Goal: Transaction & Acquisition: Register for event/course

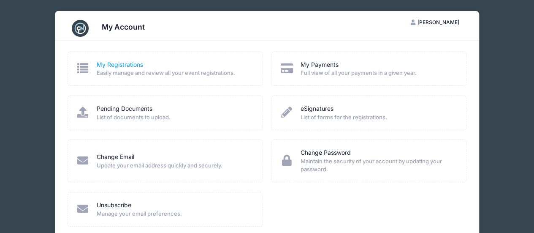
click at [127, 68] on link "My Registrations" at bounding box center [120, 64] width 46 height 9
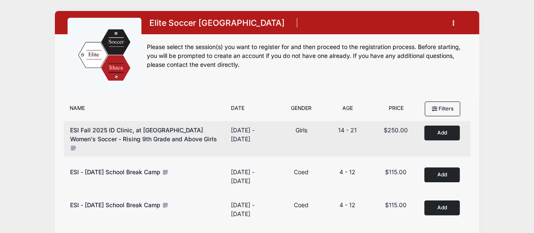
click at [440, 134] on button "Add to Cart" at bounding box center [442, 132] width 35 height 15
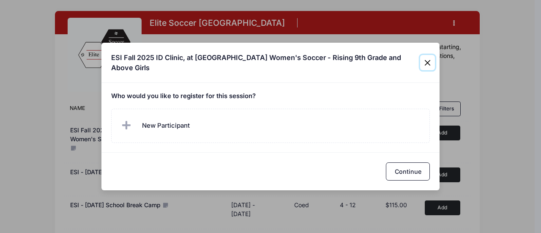
click at [429, 62] on button "Close" at bounding box center [427, 62] width 15 height 15
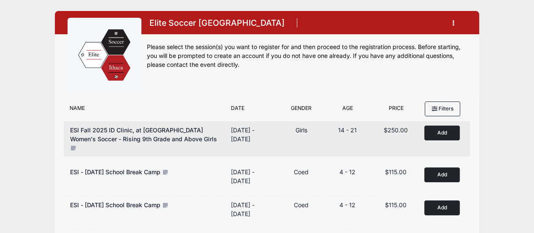
click at [439, 133] on button "Add to Cart" at bounding box center [442, 132] width 35 height 15
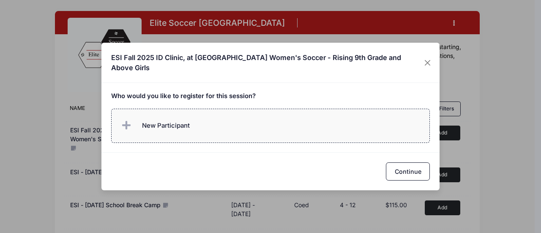
click at [185, 131] on span "New Participant" at bounding box center [155, 125] width 70 height 17
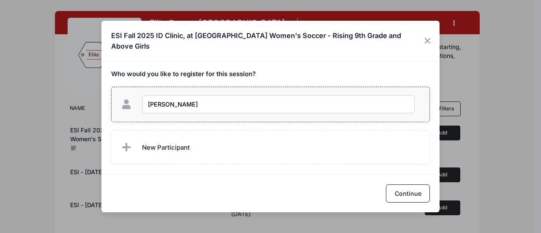
type input "[PERSON_NAME]"
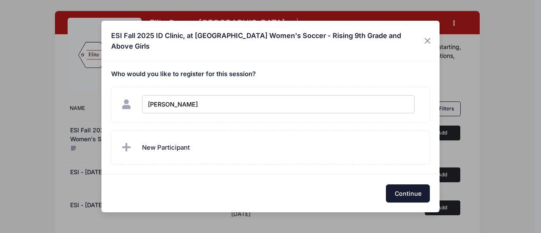
checkbox input "true"
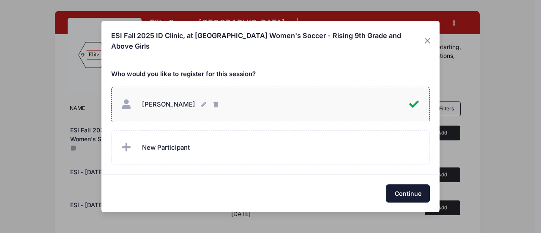
click at [401, 194] on button "Continue" at bounding box center [408, 193] width 44 height 18
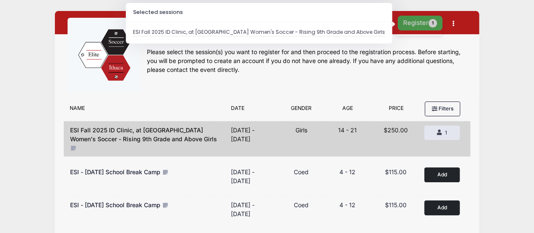
click at [415, 23] on button "Register 1" at bounding box center [420, 23] width 45 height 15
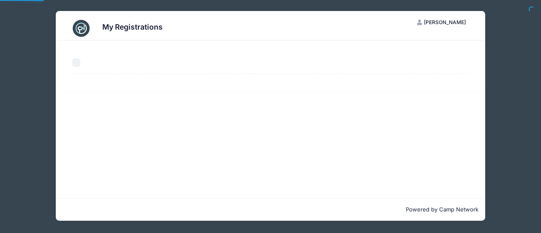
select select "50"
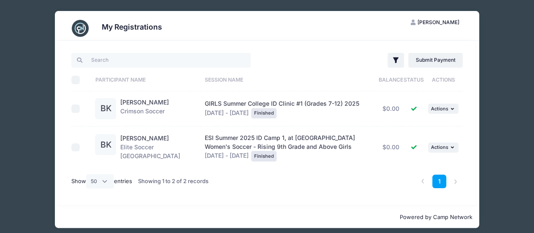
click at [205, 109] on div "GIRLS Summer College ID Clinic #1 (Grades 7-12) [DATE] - [DATE] Finished" at bounding box center [290, 108] width 170 height 19
click at [117, 62] on input "search" at bounding box center [161, 60] width 180 height 14
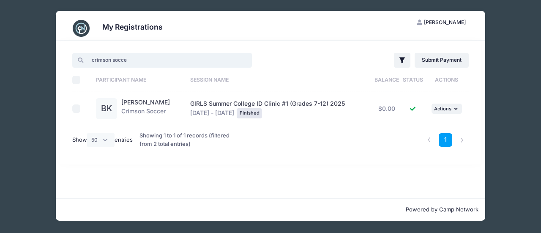
type input "crimson soccer"
drag, startPoint x: 157, startPoint y: 58, endPoint x: 84, endPoint y: 59, distance: 72.3
click at [84, 59] on input "crimson soccer" at bounding box center [162, 60] width 180 height 14
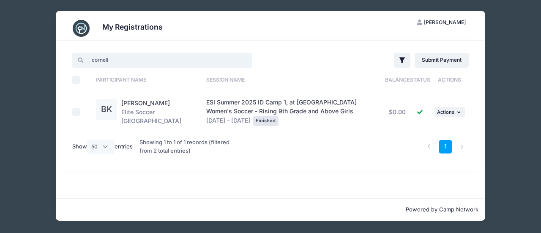
type input "cornell"
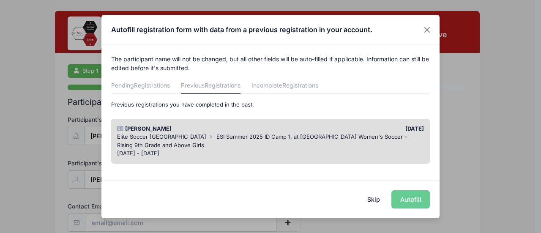
click at [248, 134] on span "ESI Summer 2025 ID Camp 1, at [GEOGRAPHIC_DATA] Women's Soccer - Rising 9th Gra…" at bounding box center [262, 140] width 290 height 15
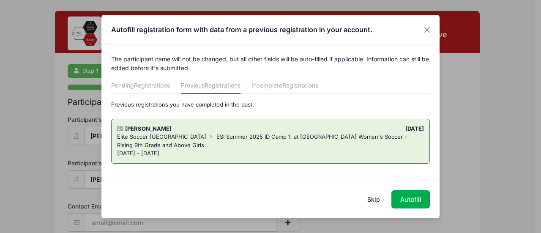
click at [275, 134] on span "ESI Summer 2025 ID Camp 1, at [GEOGRAPHIC_DATA] Women's Soccer - Rising 9th Gra…" at bounding box center [262, 140] width 290 height 15
click at [417, 199] on button "Autofill" at bounding box center [410, 199] width 38 height 18
type input "[EMAIL_ADDRESS][DOMAIN_NAME]"
type input "[DATE]"
select select "[DEMOGRAPHIC_DATA]"
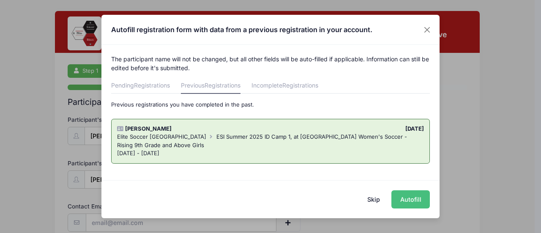
select select "Sophomore"
select select "2028"
select select "Center Midfielder"
type input "Penn Fusion ECNL"
select select "ECNL"
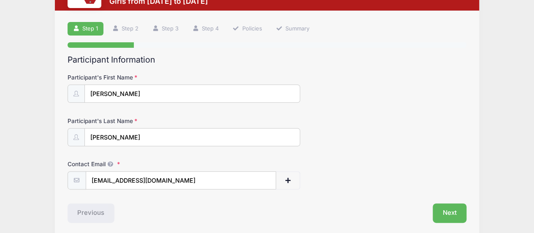
scroll to position [75, 0]
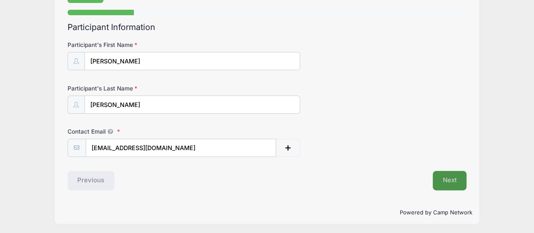
click at [450, 179] on button "Next" at bounding box center [450, 180] width 34 height 19
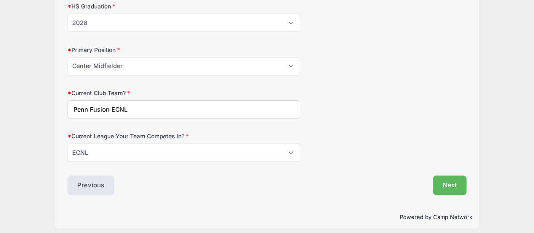
scroll to position [257, 0]
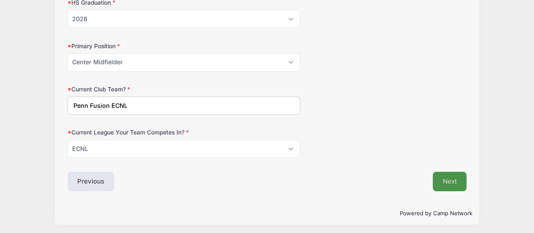
click at [451, 181] on button "Next" at bounding box center [450, 181] width 34 height 19
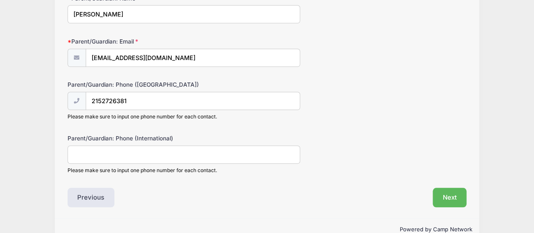
scroll to position [353, 0]
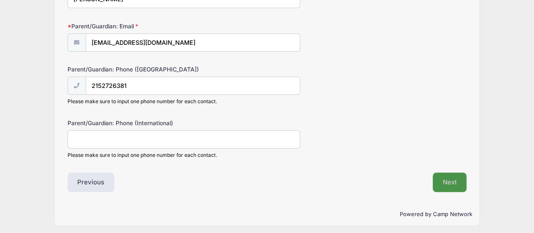
click at [451, 183] on button "Next" at bounding box center [450, 181] width 34 height 19
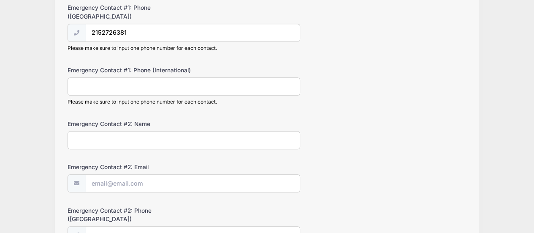
scroll to position [211, 0]
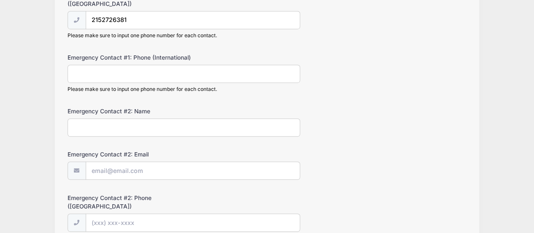
click at [146, 65] on input "Emergency Contact #1: Phone (International)" at bounding box center [184, 74] width 233 height 18
type input "[PERSON_NAME]"
click at [95, 118] on input "Emergency Contact #2: Name" at bounding box center [184, 127] width 233 height 18
type input "d"
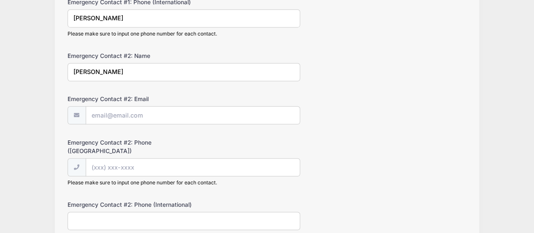
scroll to position [253, 0]
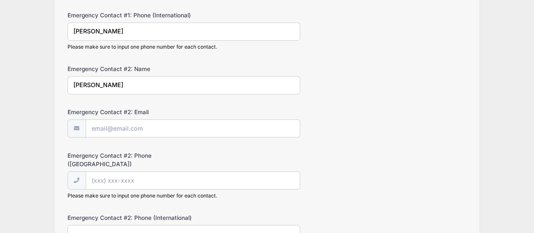
type input "[PERSON_NAME]"
click at [113, 121] on input "Emergency Contact #2: Email" at bounding box center [193, 129] width 214 height 18
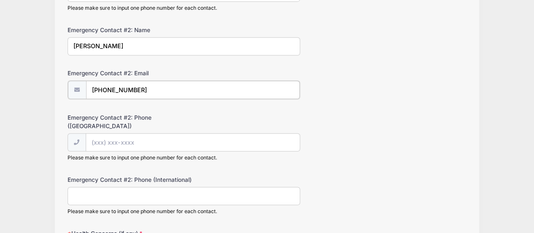
scroll to position [296, 0]
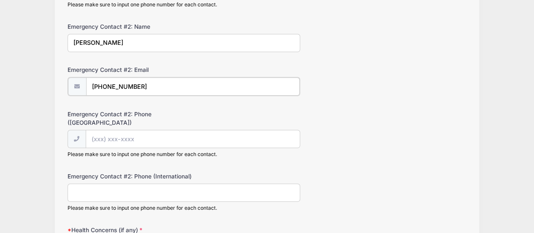
drag, startPoint x: 161, startPoint y: 77, endPoint x: 89, endPoint y: 79, distance: 72.7
click at [89, 79] on input "[PHONE_NUMBER]" at bounding box center [193, 86] width 214 height 18
type input "[EMAIL_ADDRESS][DOMAIN_NAME]"
click at [115, 129] on input "Emergency Contact #2: Phone ([GEOGRAPHIC_DATA])" at bounding box center [193, 138] width 214 height 18
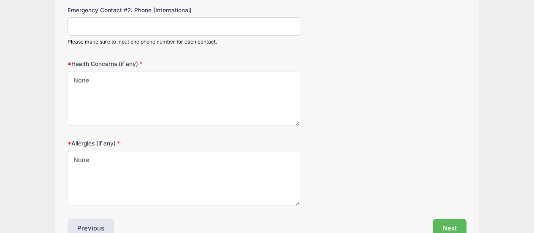
scroll to position [490, 0]
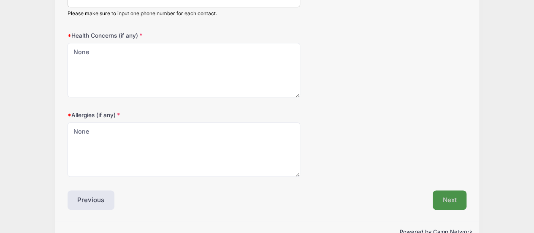
type input "[PHONE_NUMBER]"
click at [447, 190] on button "Next" at bounding box center [450, 199] width 34 height 19
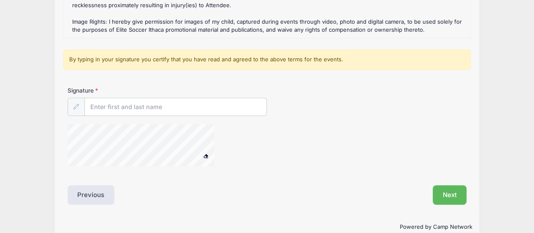
scroll to position [221, 0]
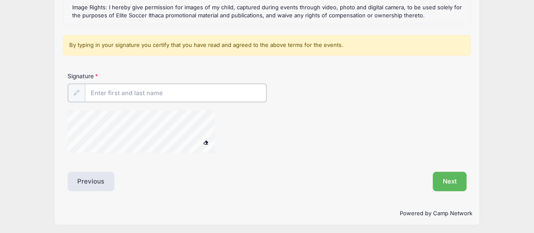
click at [142, 98] on input "Signature" at bounding box center [176, 93] width 182 height 18
type input "[PERSON_NAME]"
click at [445, 178] on button "Next" at bounding box center [450, 180] width 34 height 19
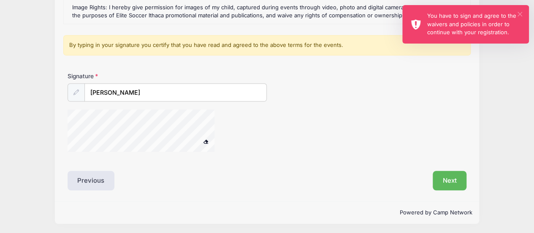
click at [521, 12] on button "×" at bounding box center [520, 14] width 5 height 5
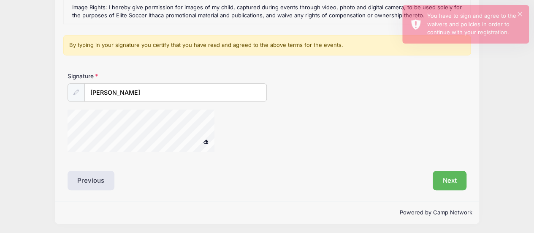
click at [256, 125] on div at bounding box center [201, 131] width 266 height 45
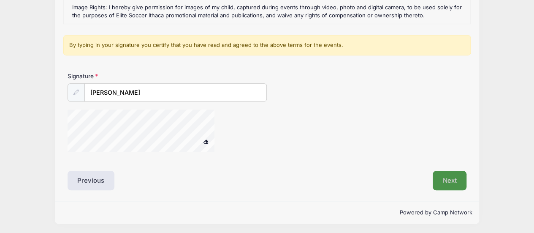
click at [446, 176] on button "Next" at bounding box center [450, 180] width 34 height 19
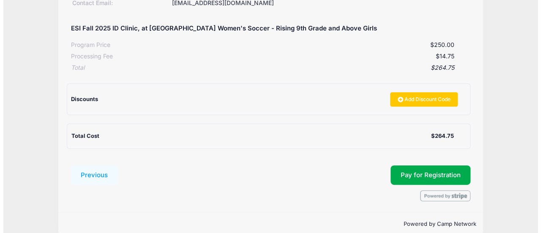
scroll to position [167, 0]
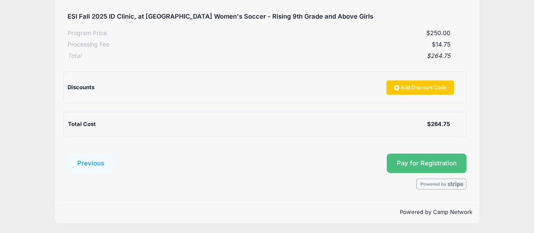
click at [425, 159] on span "Pay for Registration" at bounding box center [427, 163] width 60 height 8
